Goal: Information Seeking & Learning: Learn about a topic

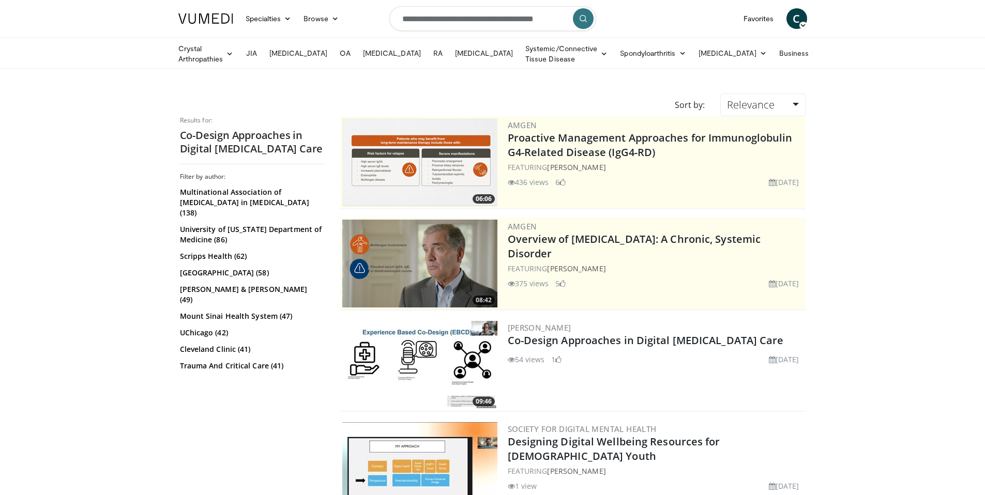
scroll to position [42, 0]
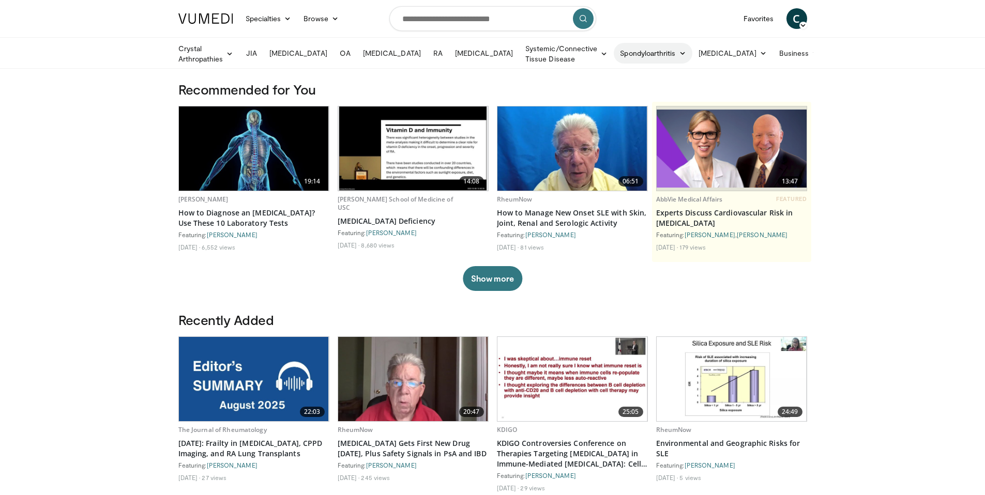
click at [686, 55] on icon at bounding box center [682, 53] width 7 height 7
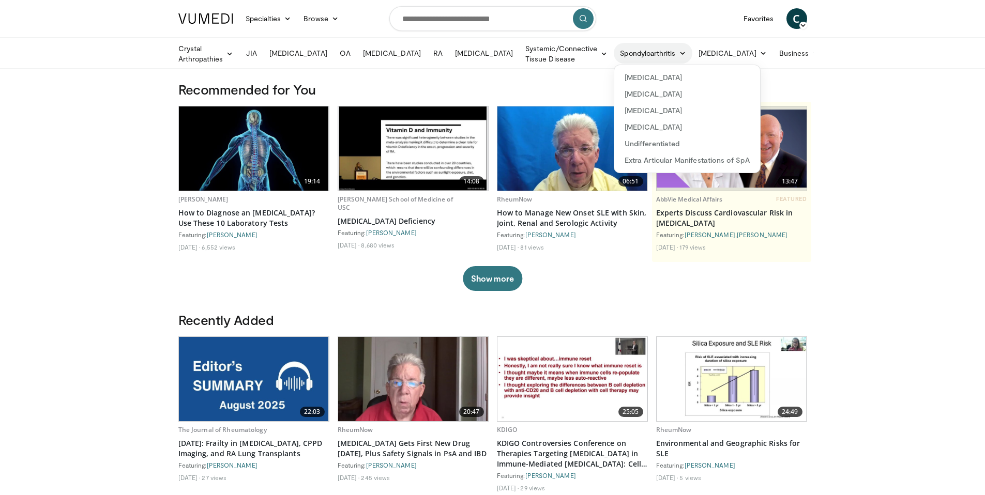
click at [678, 53] on link "Spondyloarthritis" at bounding box center [653, 53] width 78 height 21
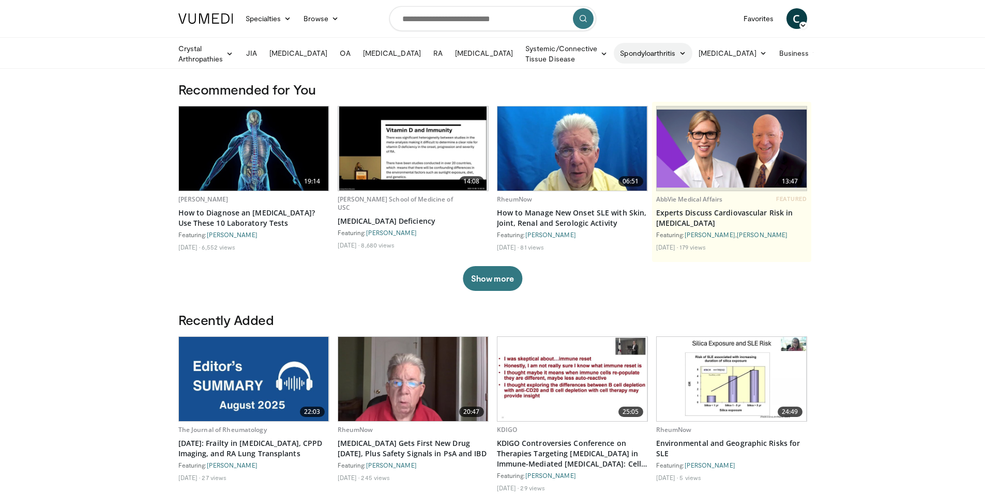
click at [678, 53] on link "Spondyloarthritis" at bounding box center [653, 53] width 78 height 21
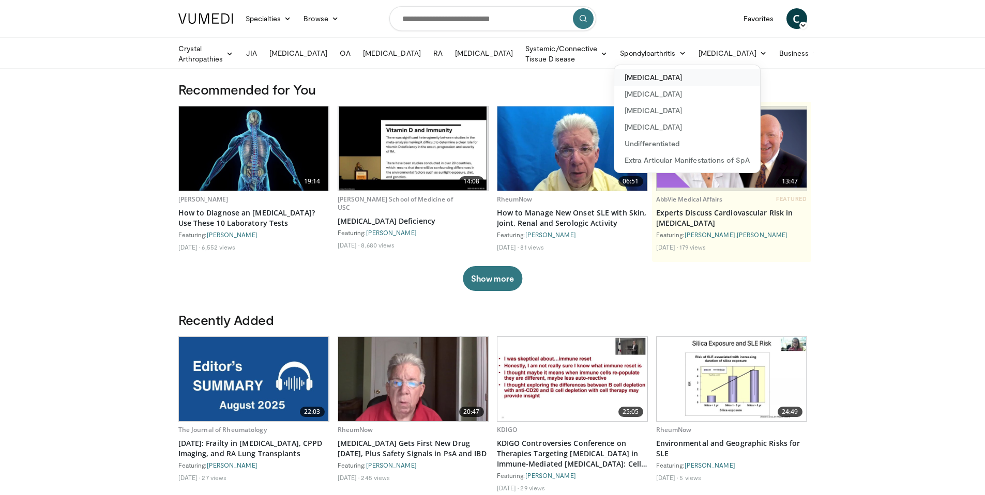
click at [678, 73] on link "[MEDICAL_DATA]" at bounding box center [687, 77] width 146 height 17
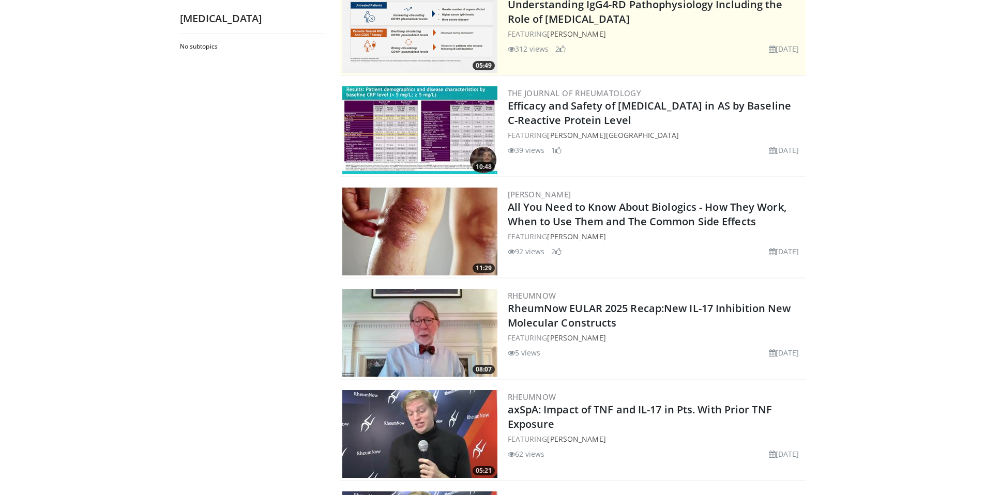
scroll to position [128, 0]
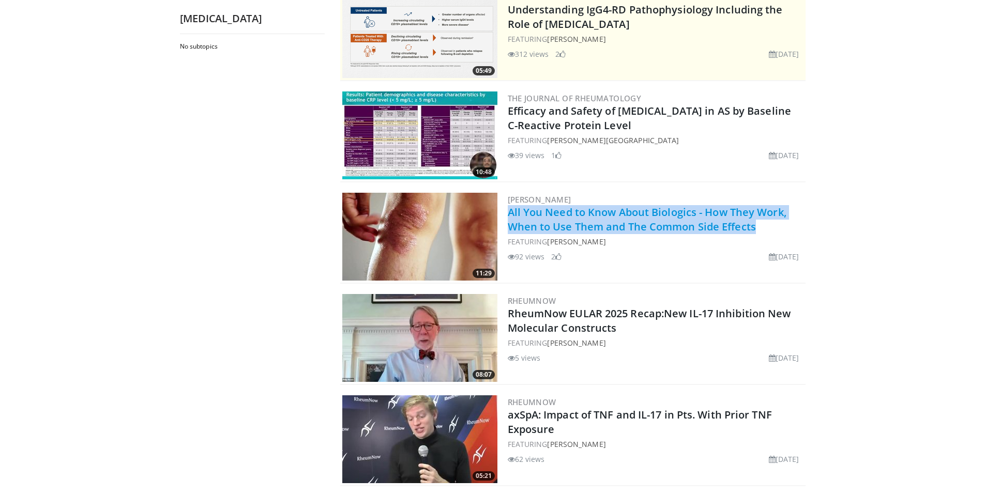
drag, startPoint x: 764, startPoint y: 223, endPoint x: 507, endPoint y: 212, distance: 257.3
click at [508, 212] on h2 "All You Need to Know About Biologics - How They Work, When to Use Them and The …" at bounding box center [656, 219] width 296 height 29
copy link "All You Need to Know About Biologics - How They Work, When to Use Them and The …"
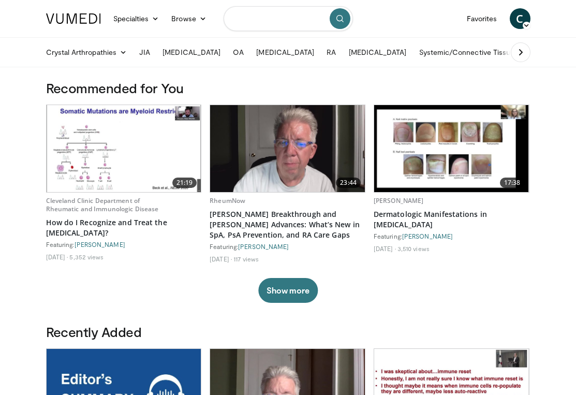
click at [263, 19] on input "Search topics, interventions" at bounding box center [287, 18] width 129 height 25
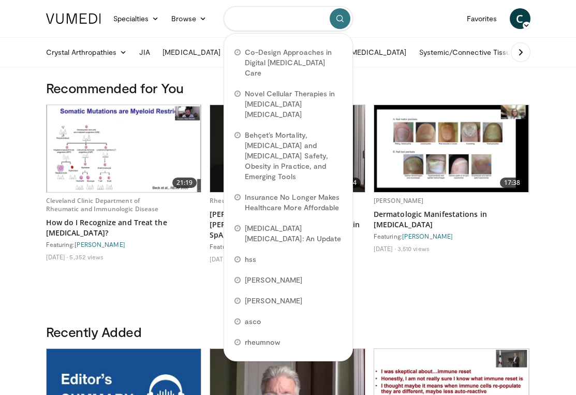
paste input "**********"
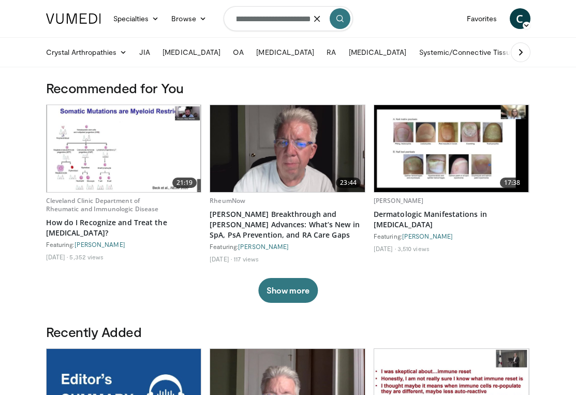
scroll to position [0, 1418]
type input "**********"
click at [320, 22] on icon "button" at bounding box center [317, 18] width 8 height 8
type input "**********"
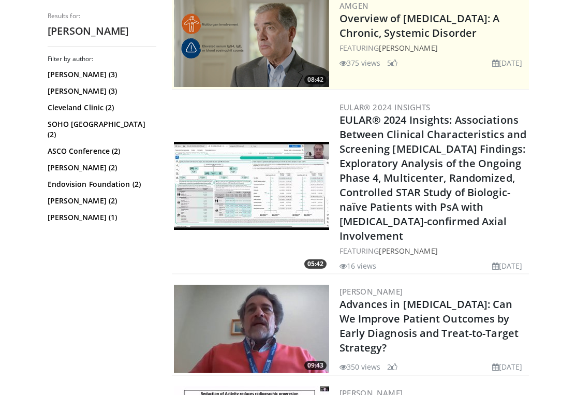
scroll to position [233, 0]
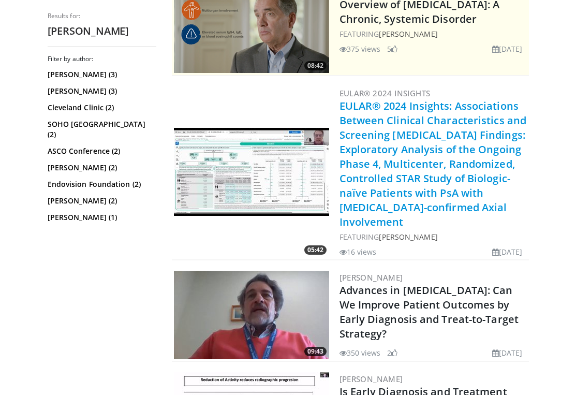
click at [415, 145] on link "EULAR® 2024 Insights: Associations Between Clinical Characteristics and Screeni…" at bounding box center [432, 164] width 187 height 130
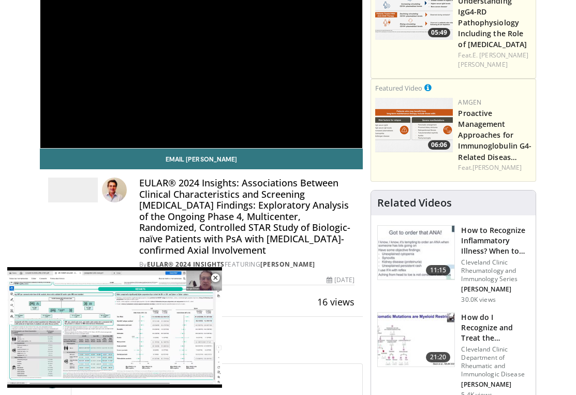
scroll to position [128, 0]
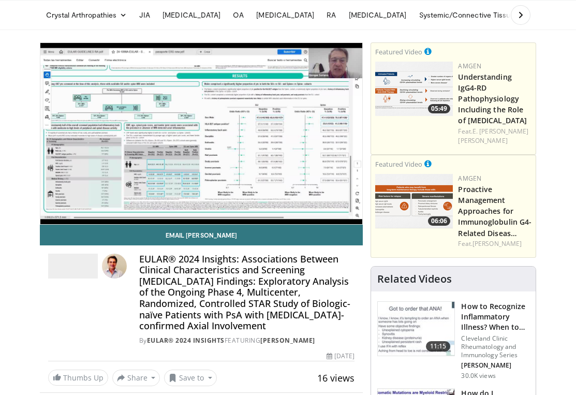
scroll to position [0, 0]
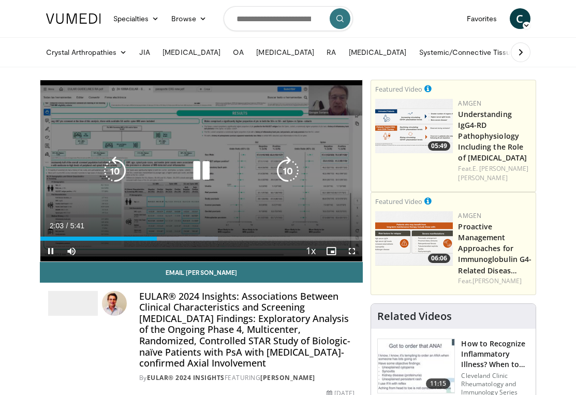
click at [198, 168] on icon "Video Player" at bounding box center [201, 170] width 29 height 29
